Goal: Communication & Community: Share content

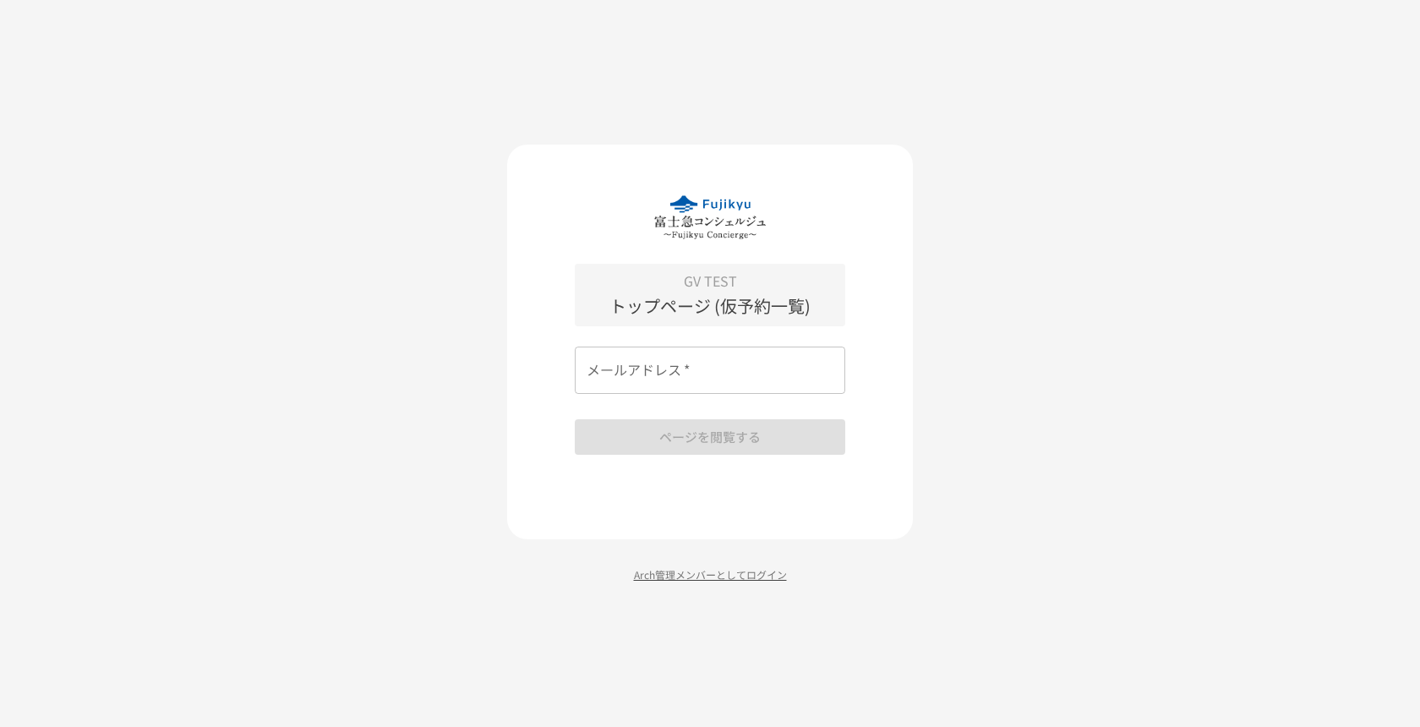
click at [678, 577] on p "Arch管理メンバーとしてログイン" at bounding box center [710, 574] width 406 height 16
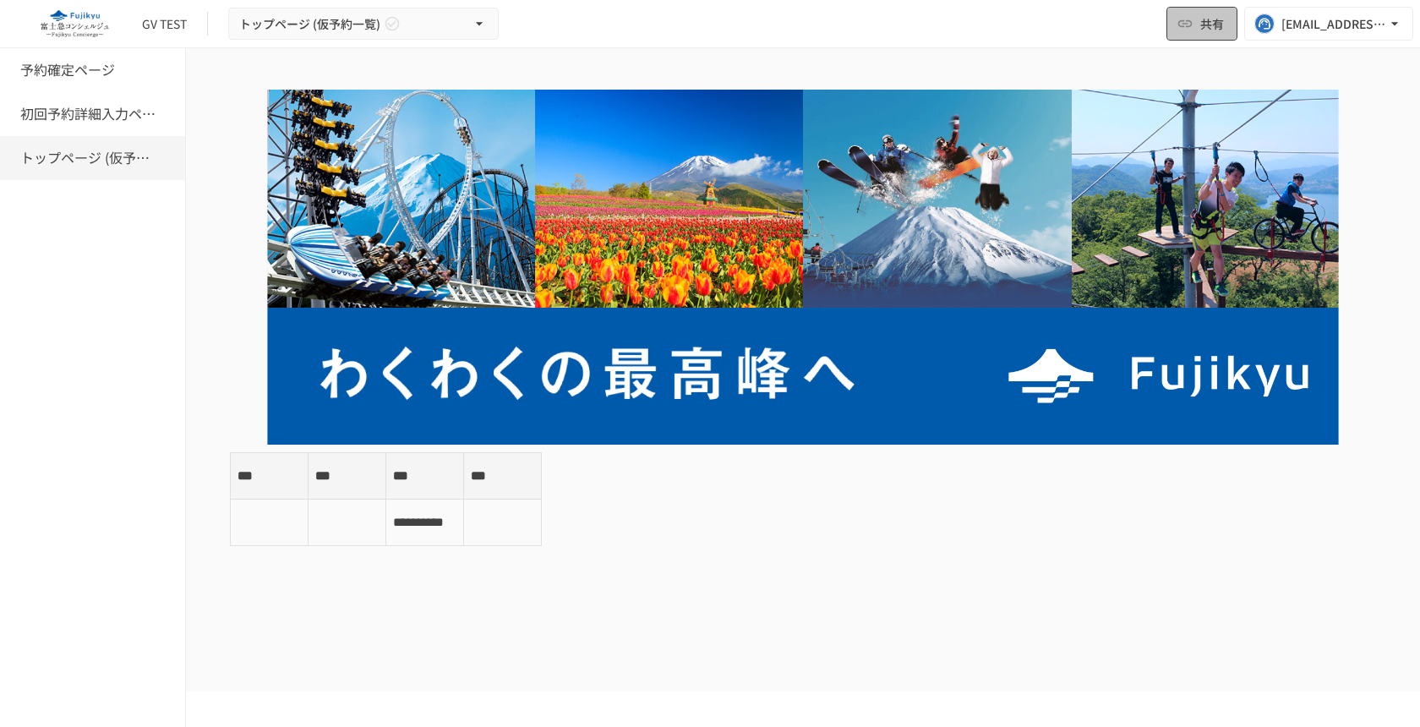
click at [1199, 26] on button "共有" at bounding box center [1202, 24] width 71 height 34
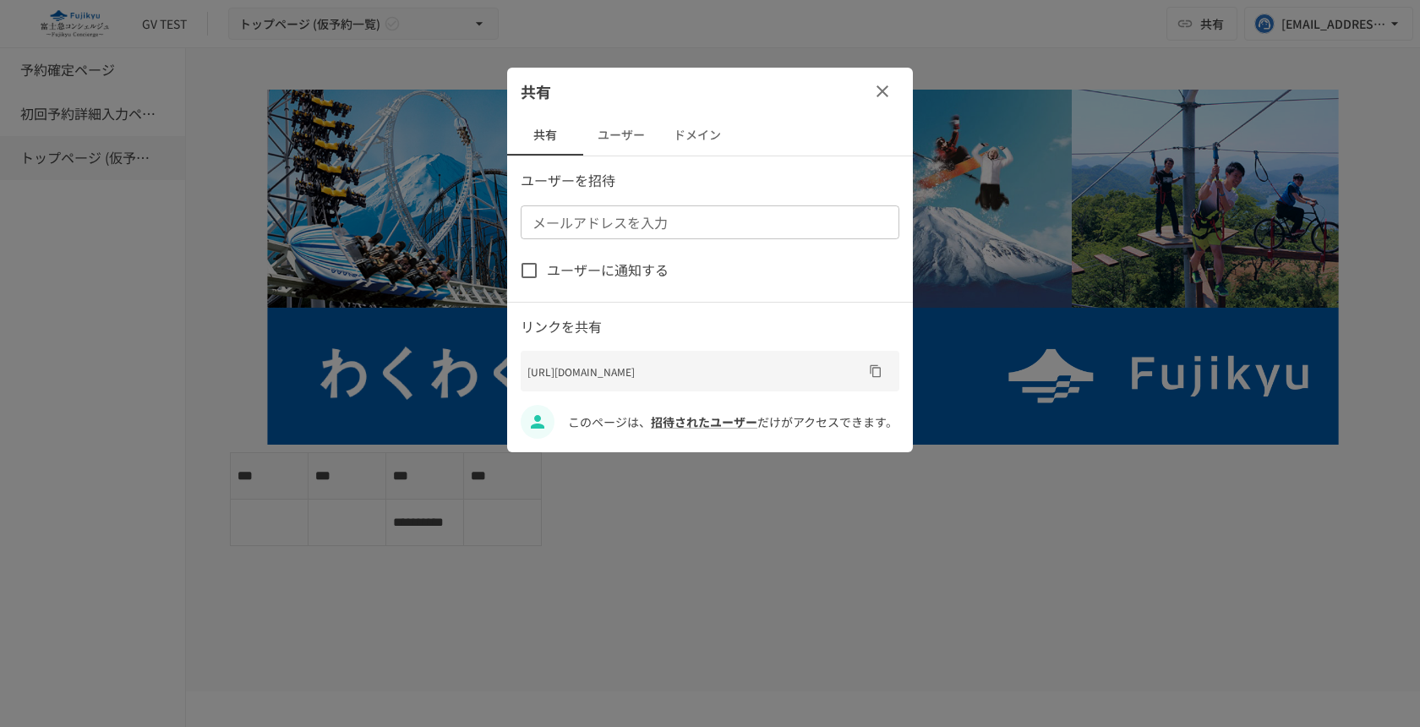
click at [649, 229] on input "メールアドレスを入力" at bounding box center [709, 223] width 366 height 24
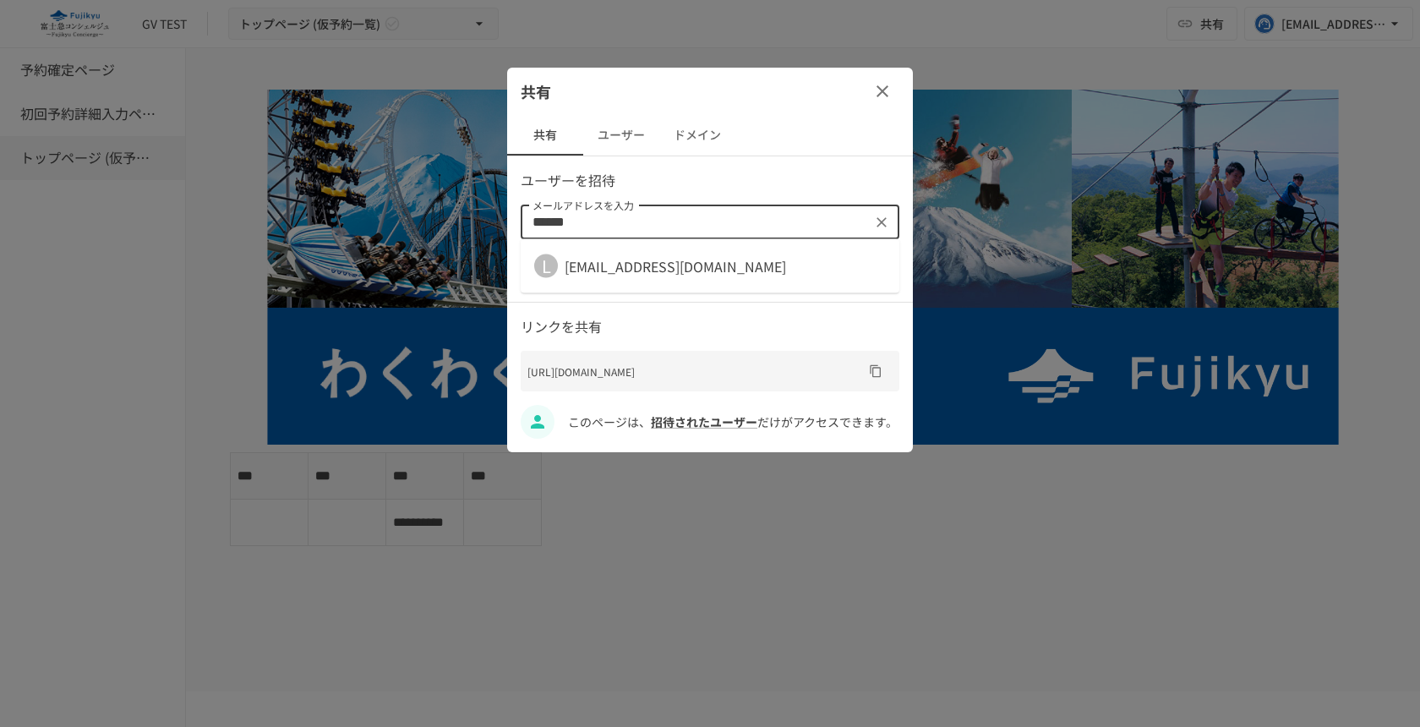
type input "*******"
click at [670, 277] on li "L landh@geniee.co.jp" at bounding box center [710, 266] width 379 height 41
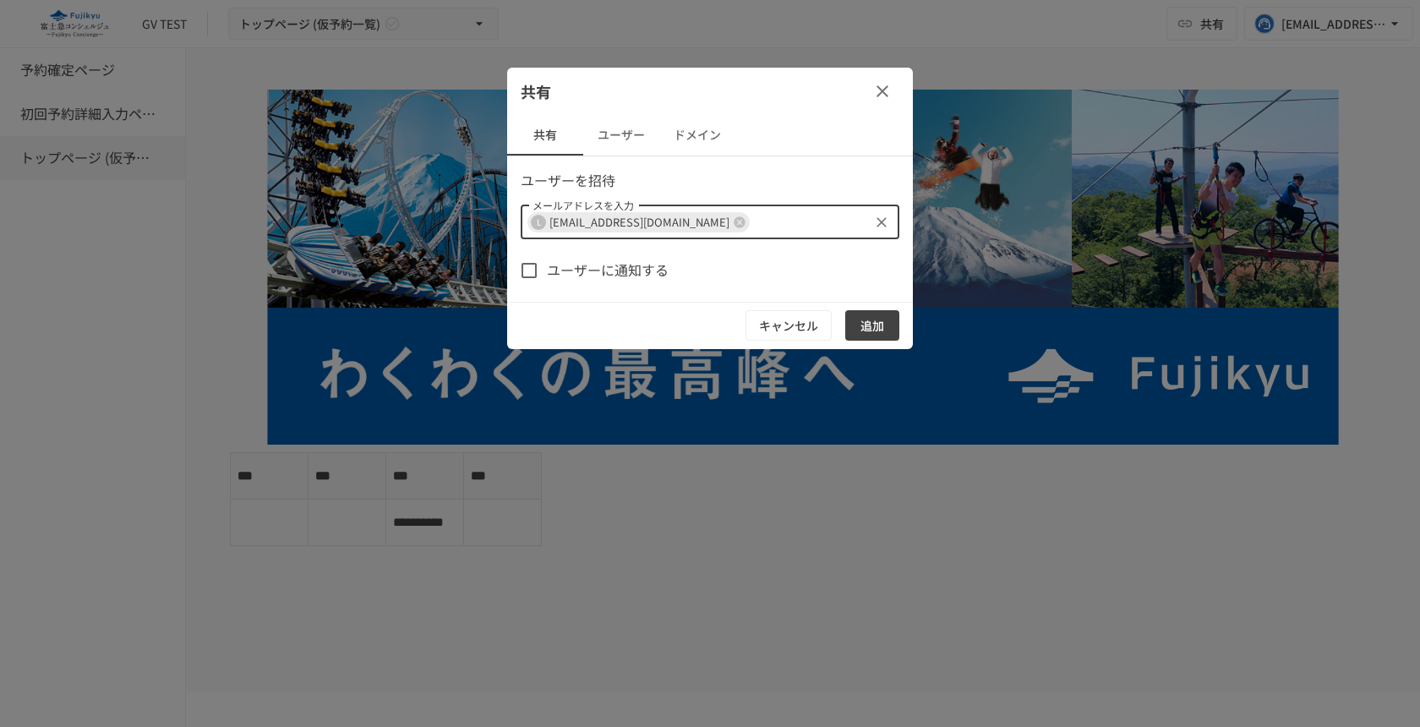
click at [857, 316] on button "追加" at bounding box center [872, 325] width 54 height 31
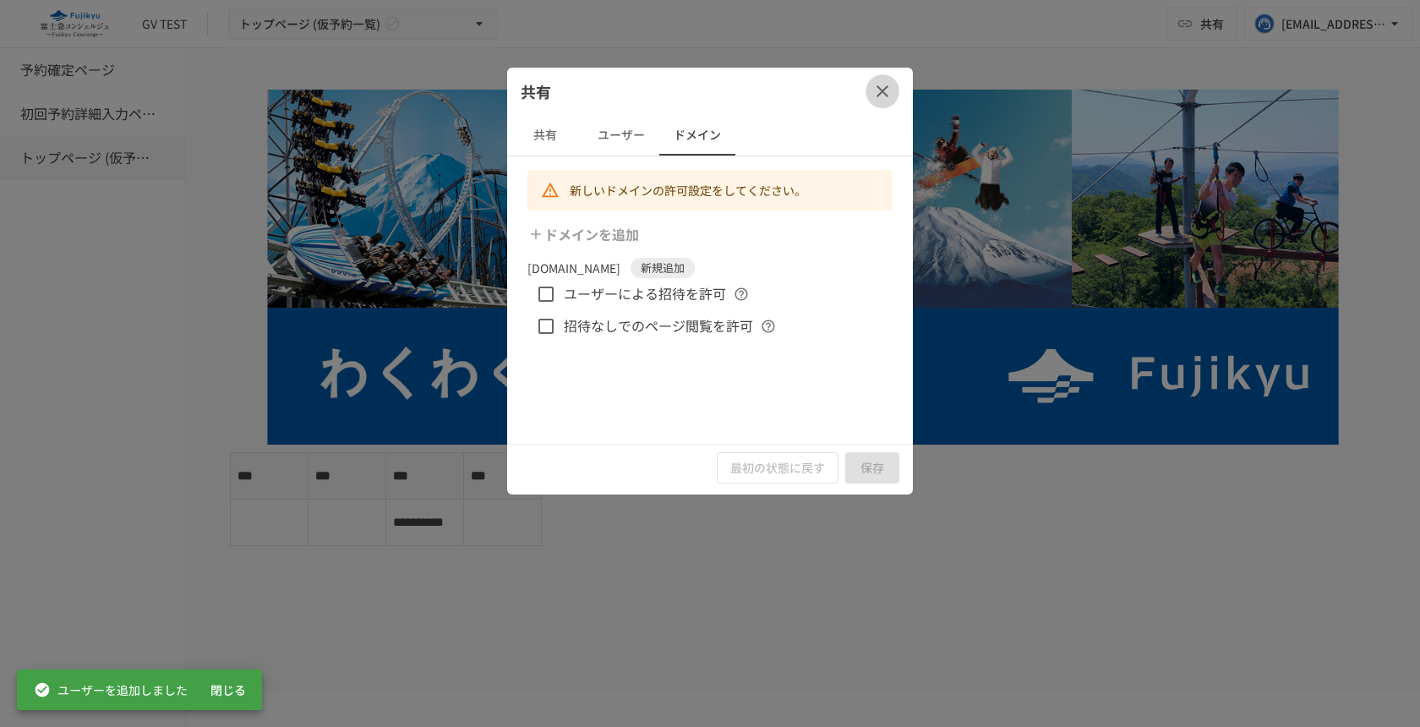
click at [878, 80] on button "button" at bounding box center [883, 91] width 34 height 34
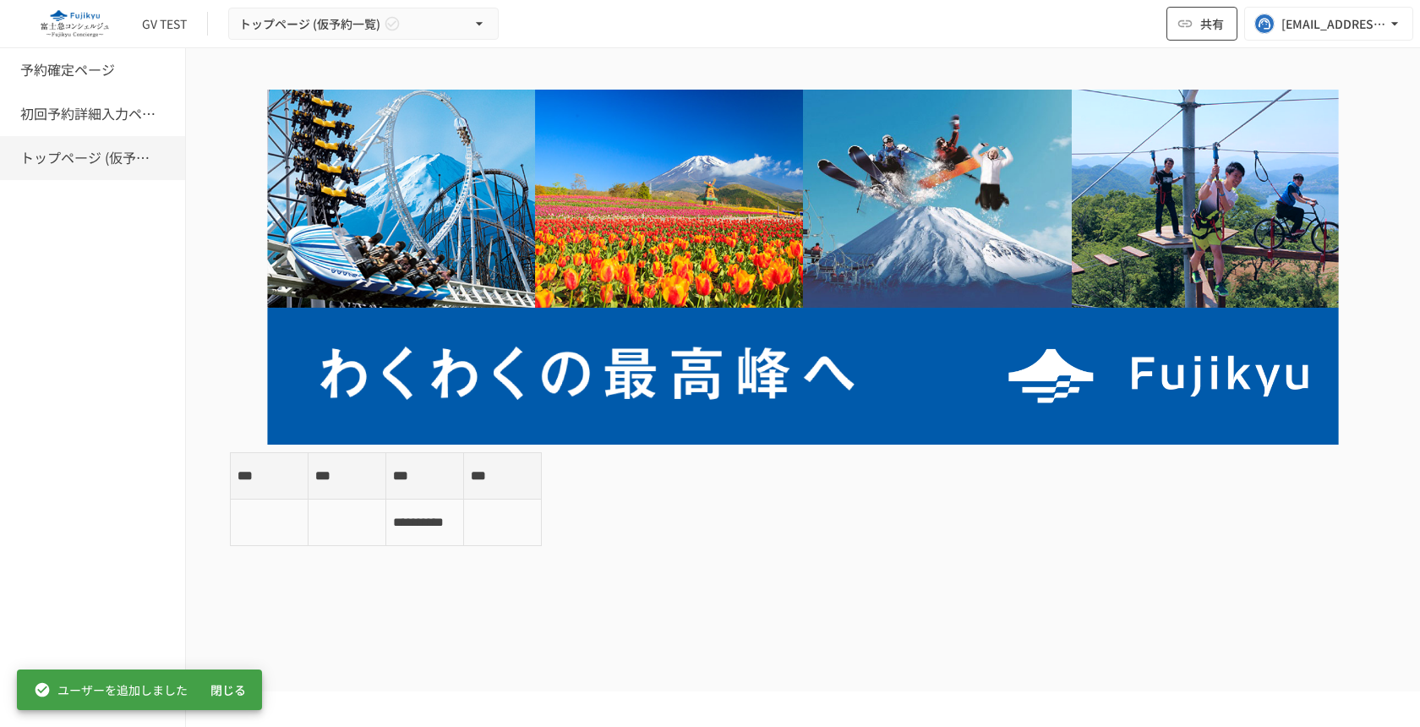
click at [1191, 32] on button "共有" at bounding box center [1202, 24] width 71 height 34
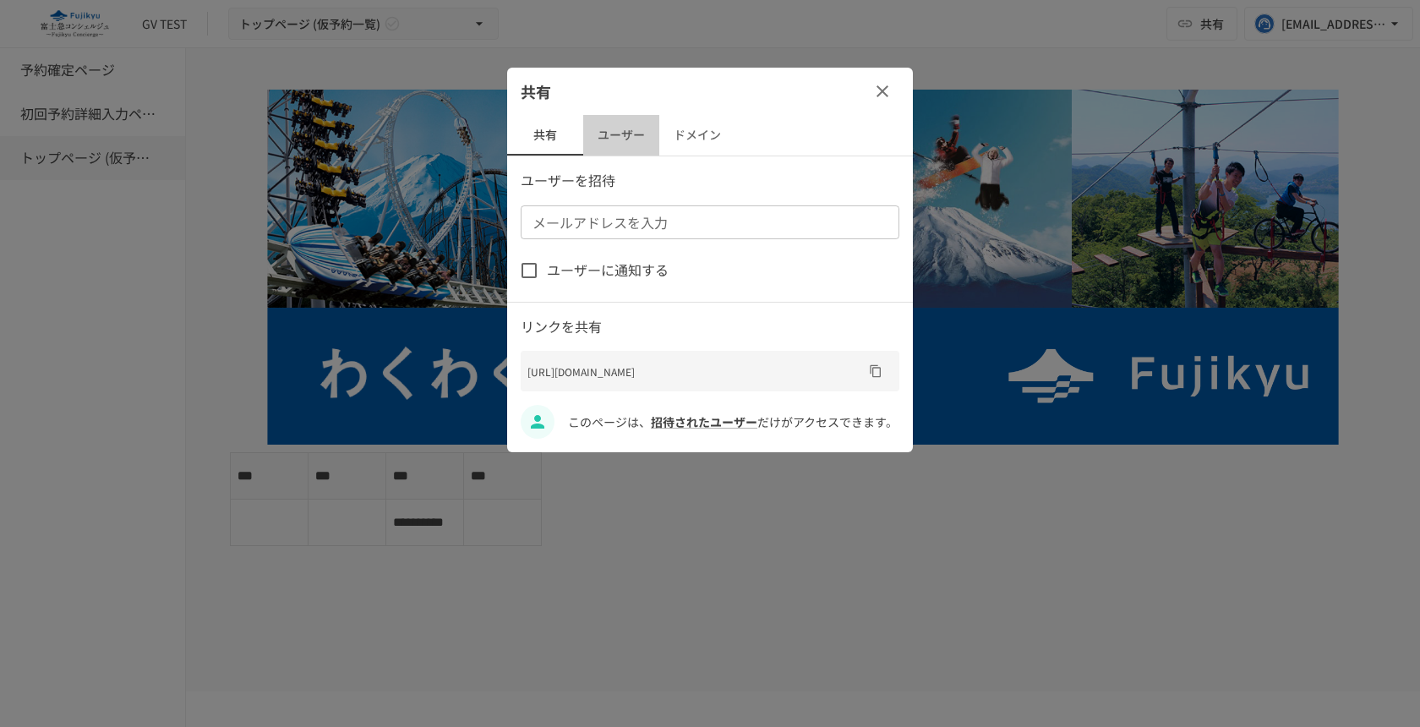
click at [618, 137] on button "ユーザー" at bounding box center [621, 135] width 76 height 41
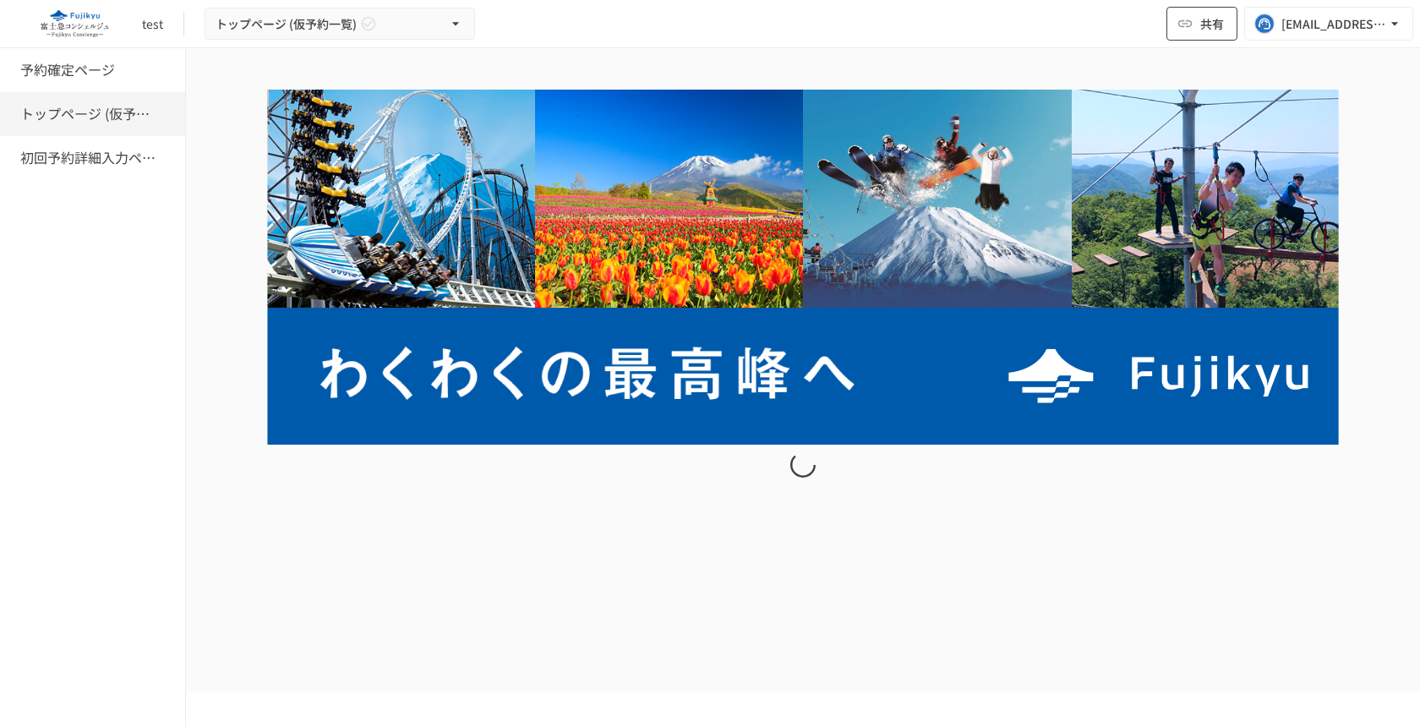
click at [1176, 29] on button "共有" at bounding box center [1202, 24] width 71 height 34
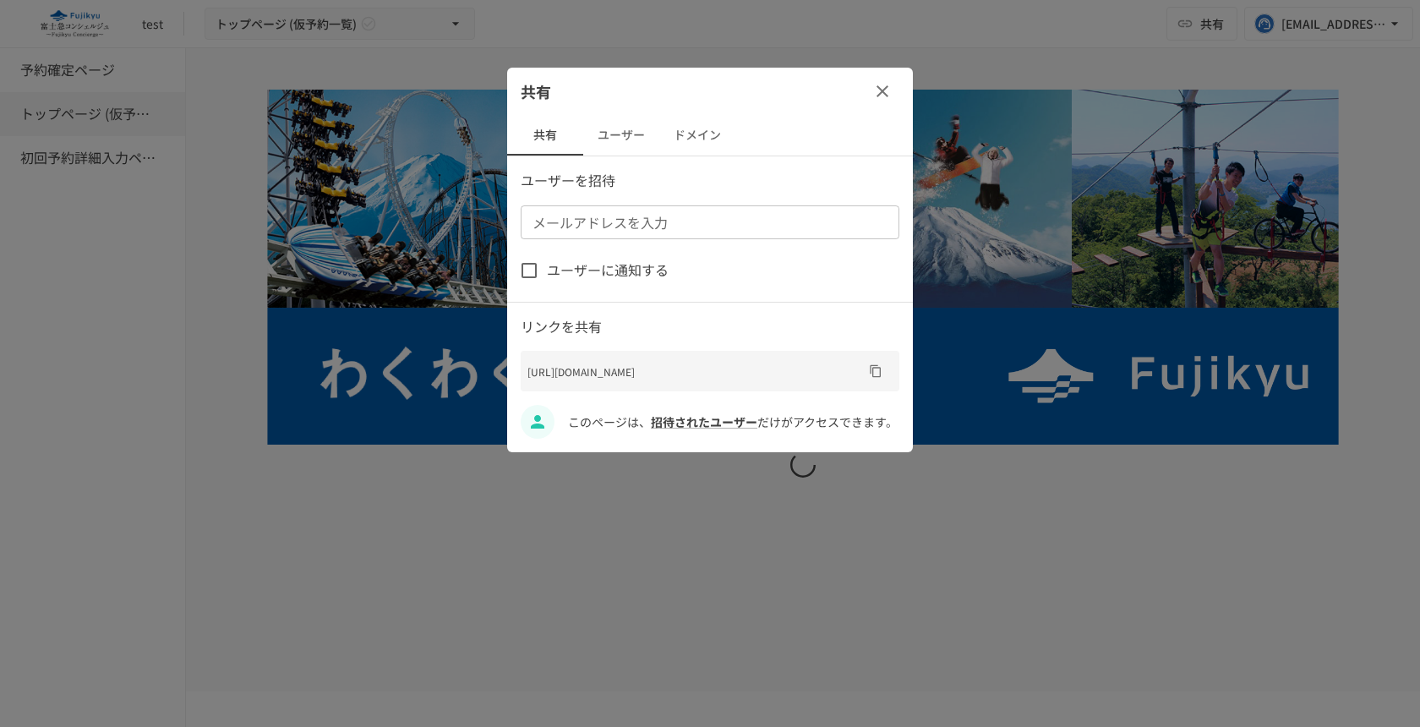
click at [618, 216] on div "メールアドレスを入力 メールアドレスを入力" at bounding box center [710, 222] width 379 height 34
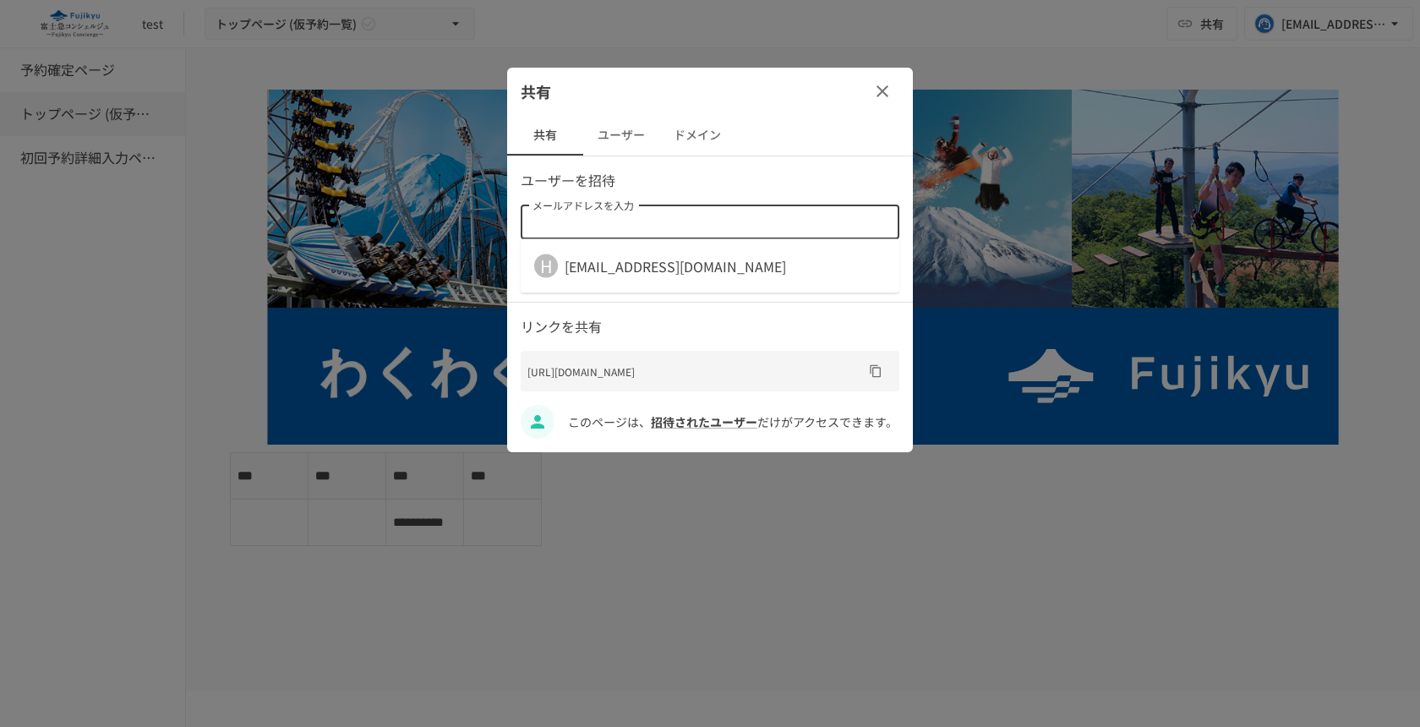
click at [607, 265] on div "hant@geniee.co.jp" at bounding box center [675, 266] width 221 height 20
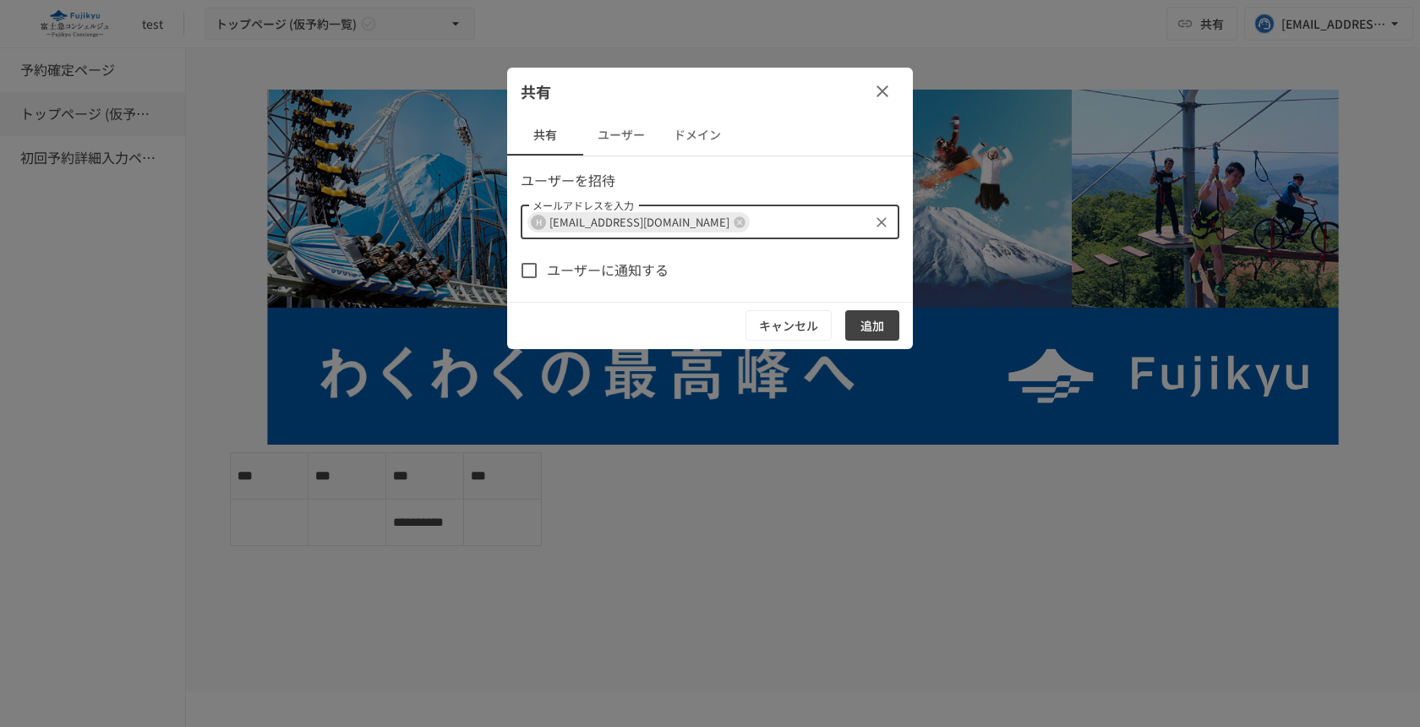
click at [867, 324] on button "追加" at bounding box center [872, 325] width 54 height 31
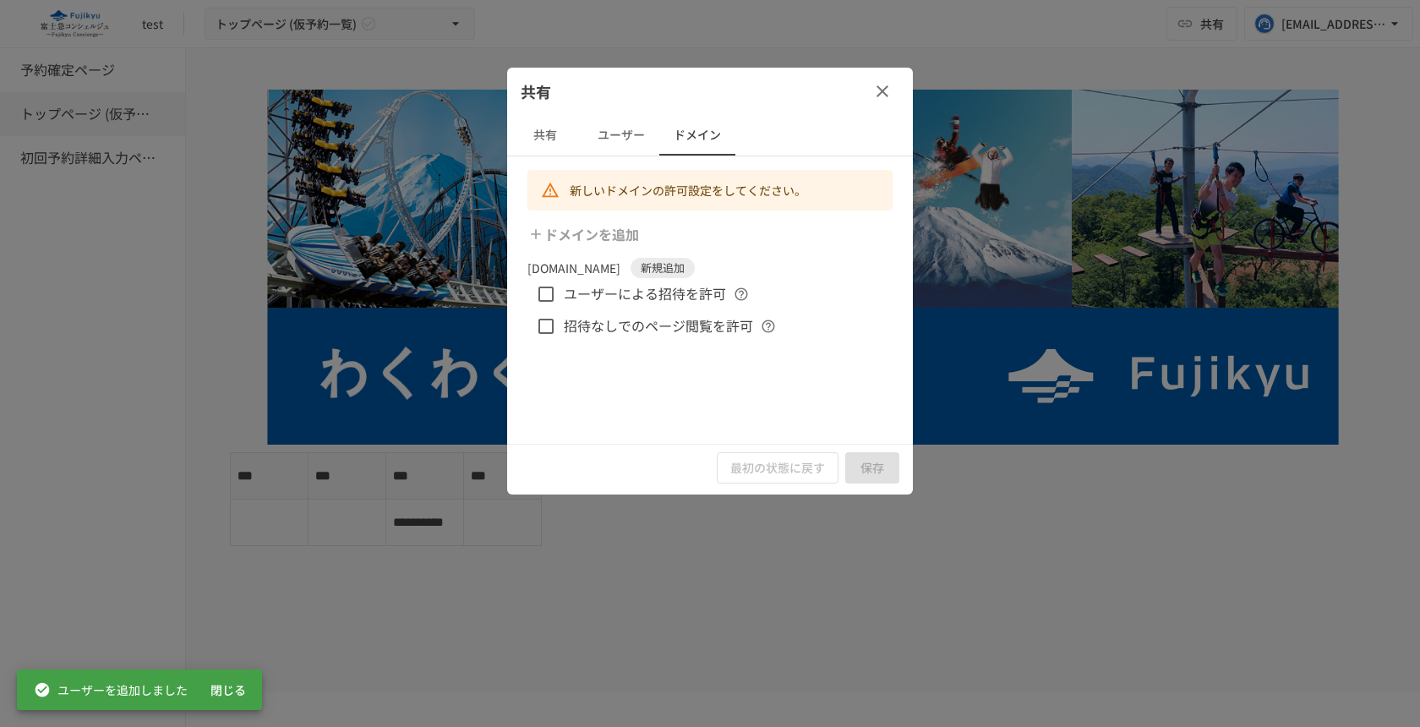
click at [884, 90] on icon "button" at bounding box center [882, 91] width 20 height 20
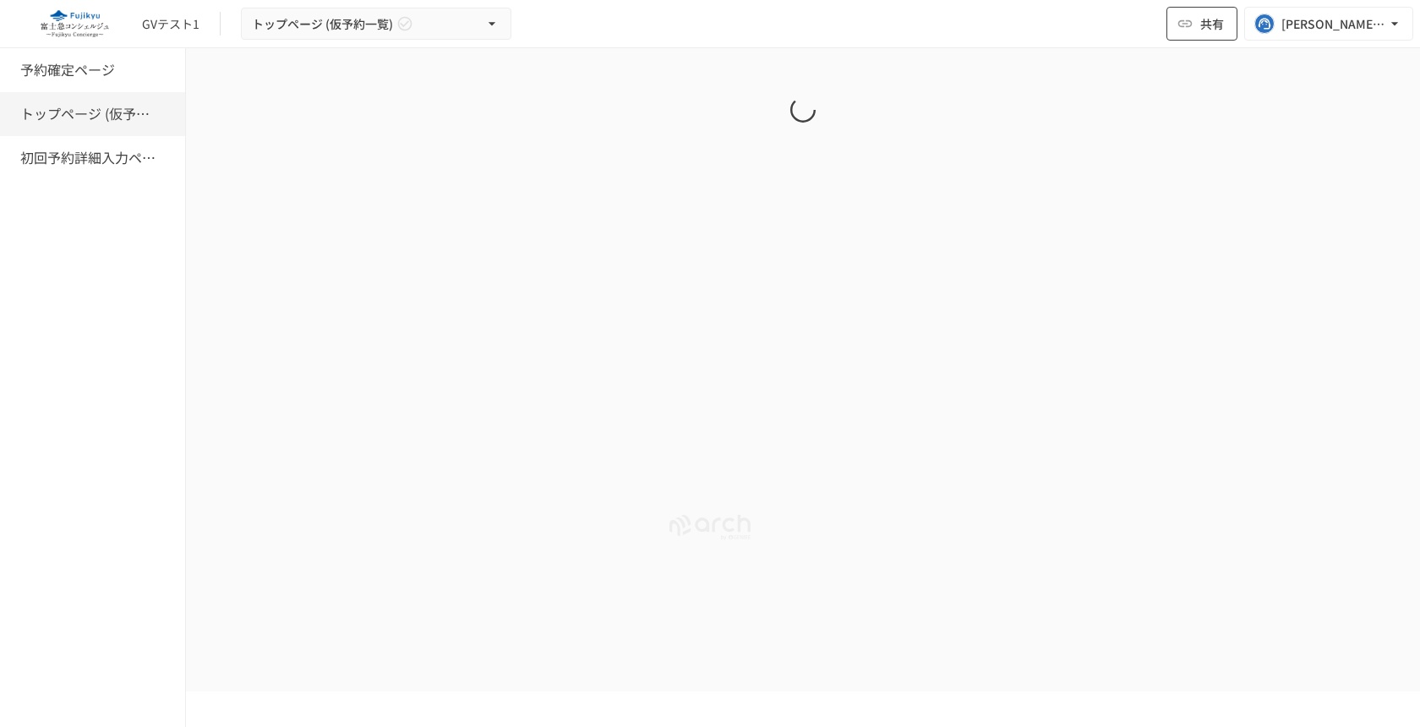
click at [1189, 27] on icon "button" at bounding box center [1185, 23] width 17 height 17
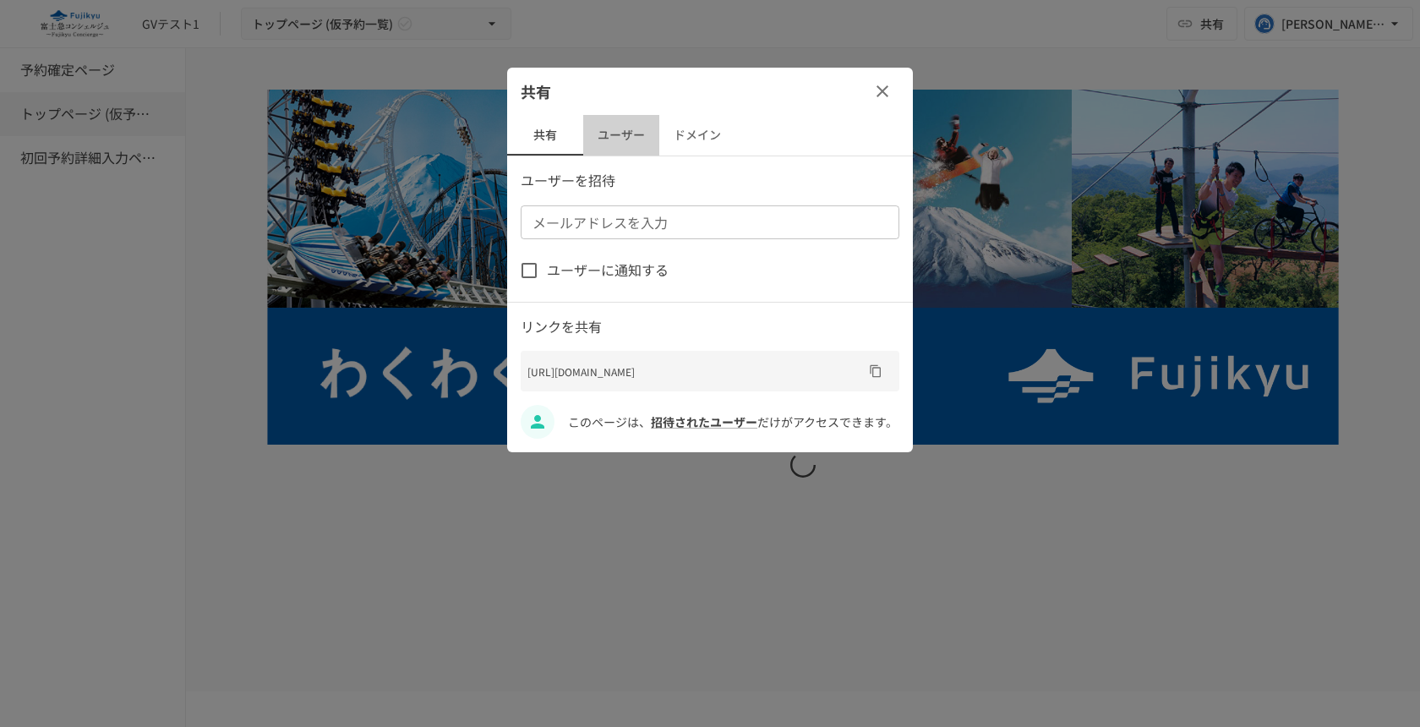
click at [633, 127] on button "ユーザー" at bounding box center [621, 135] width 76 height 41
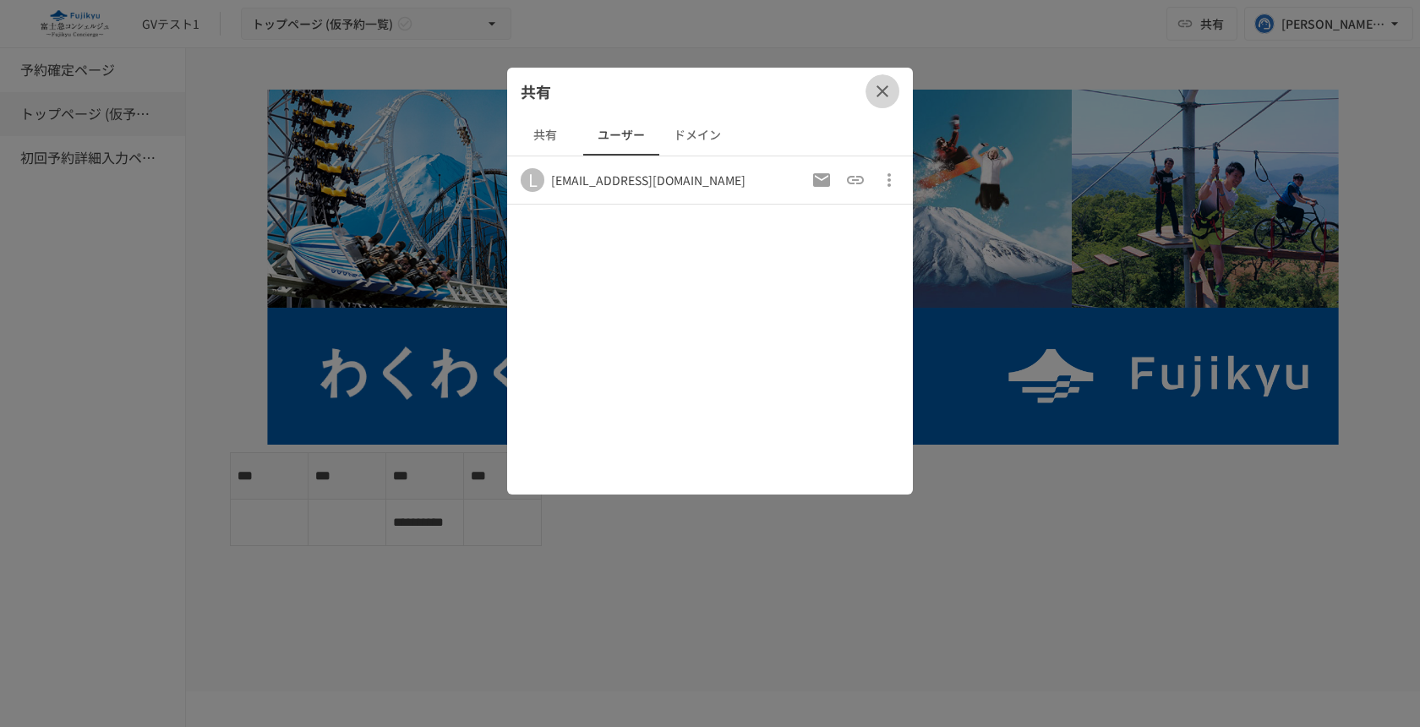
click at [883, 88] on icon "button" at bounding box center [882, 91] width 20 height 20
